Goal: Navigation & Orientation: Understand site structure

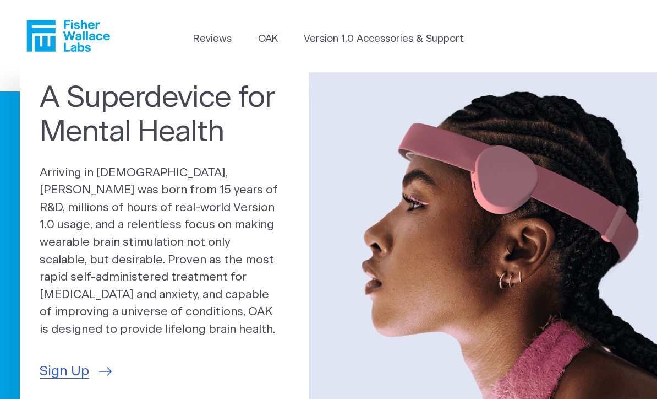
click at [418, 43] on link "Version 1.0 Accessories & Support" at bounding box center [384, 39] width 160 height 15
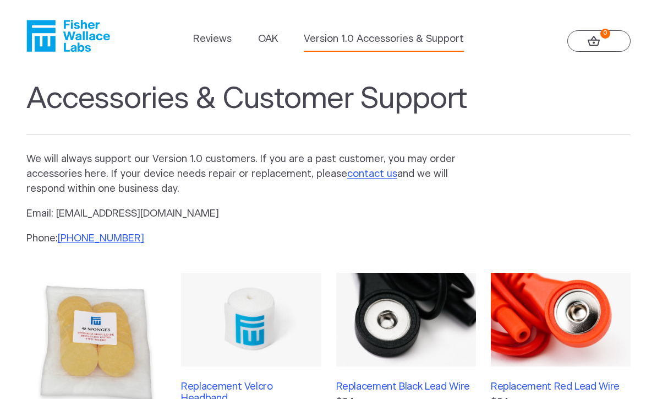
click at [273, 39] on link "OAK" at bounding box center [268, 39] width 20 height 15
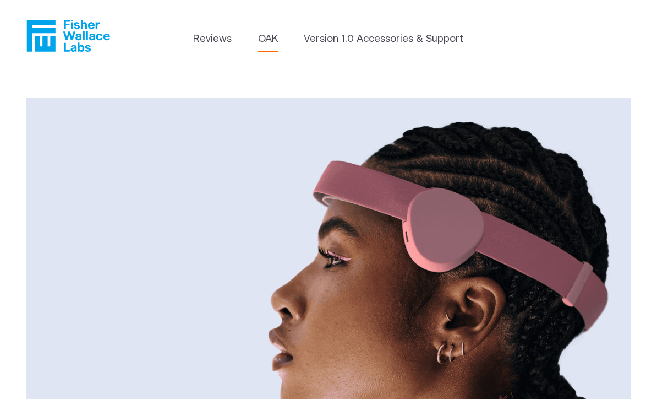
click at [65, 32] on icon "Fisher Wallace" at bounding box center [72, 36] width 75 height 32
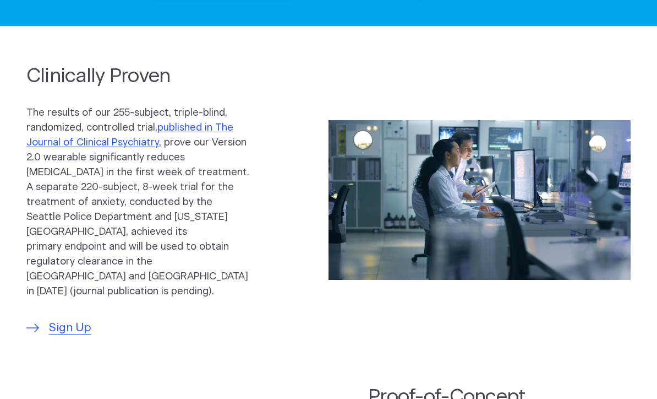
scroll to position [434, 0]
